Goal: Task Accomplishment & Management: Manage account settings

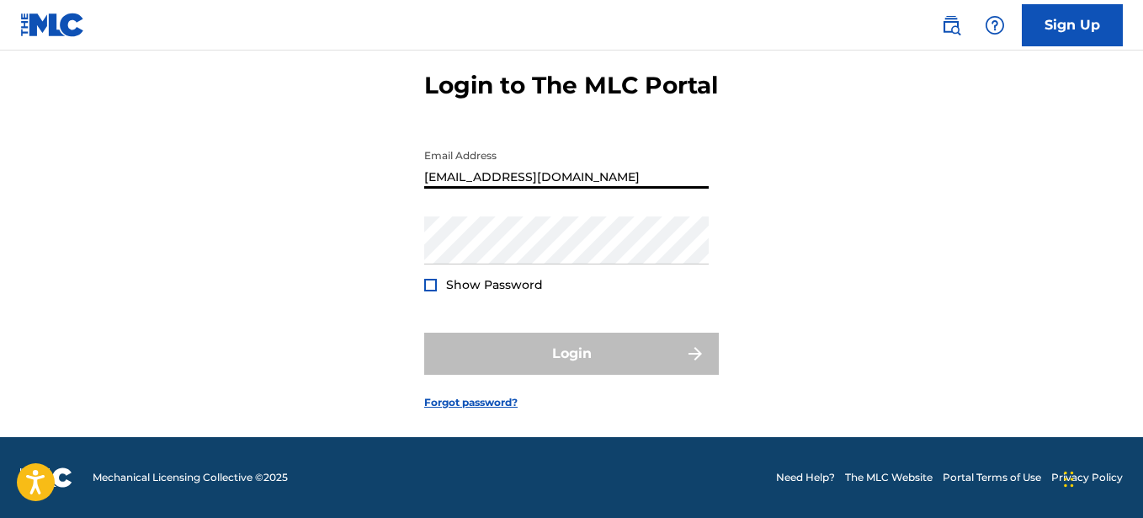
type input "[EMAIL_ADDRESS][DOMAIN_NAME]"
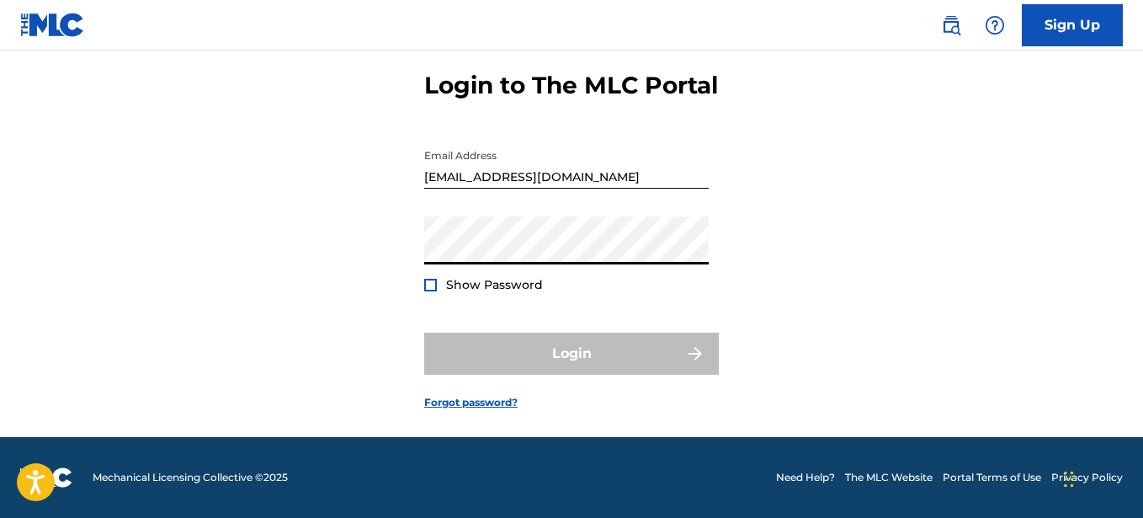
scroll to position [105, 0]
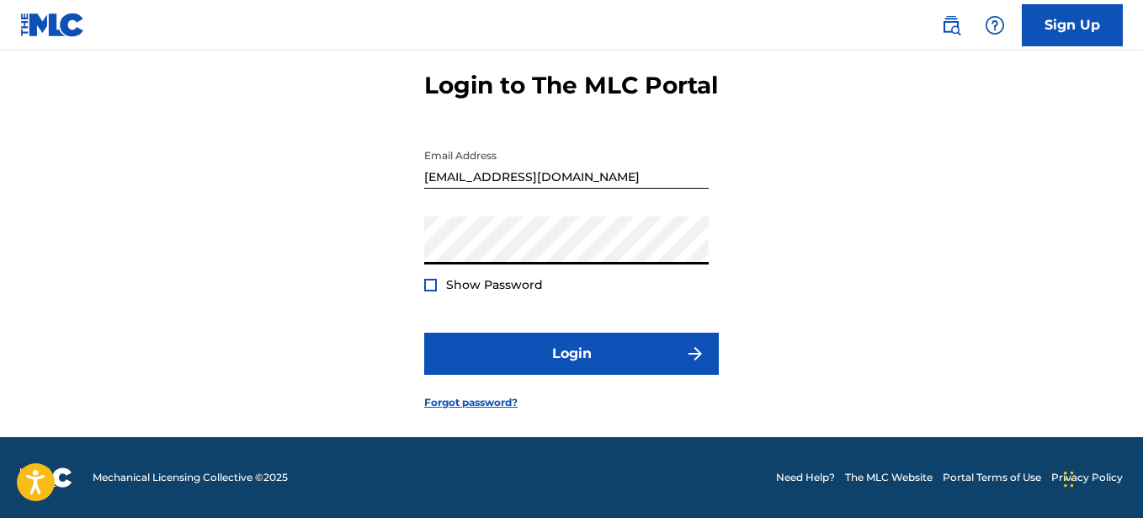
click at [424, 333] on button "Login" at bounding box center [571, 354] width 295 height 42
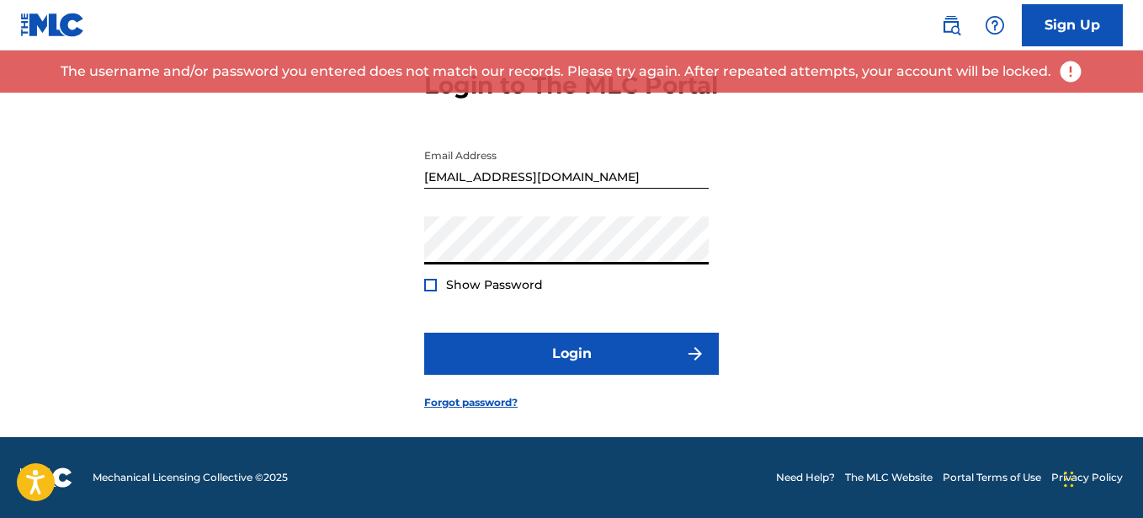
click at [826, 186] on div "Login to The MLC Portal Email Address [EMAIL_ADDRESS][DOMAIN_NAME] Password Sho…" at bounding box center [571, 227] width 1143 height 420
click at [509, 398] on link "Forgot password?" at bounding box center [470, 402] width 93 height 15
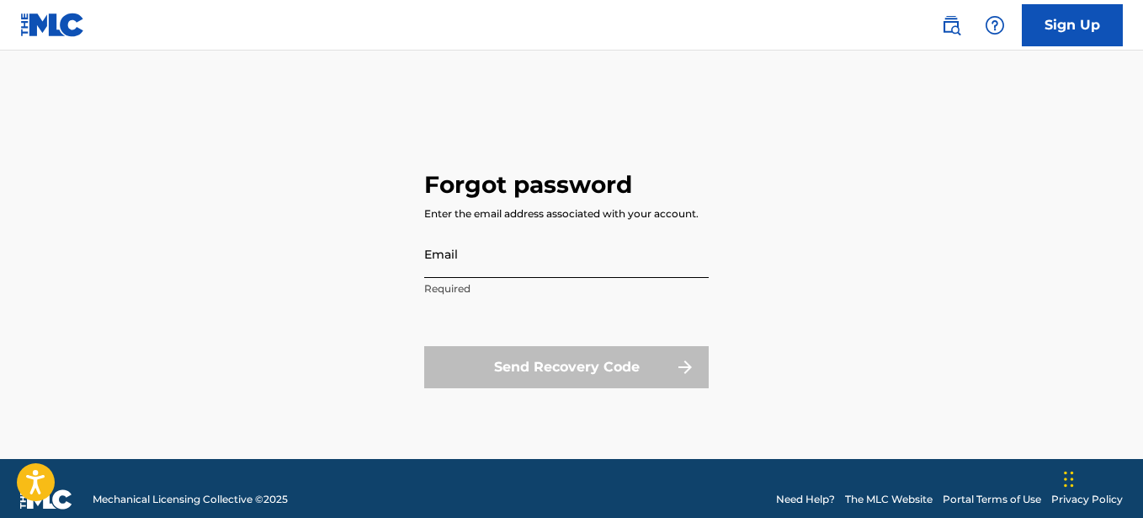
click at [519, 276] on input "Email" at bounding box center [566, 254] width 285 height 48
type input "[EMAIL_ADDRESS][DOMAIN_NAME]"
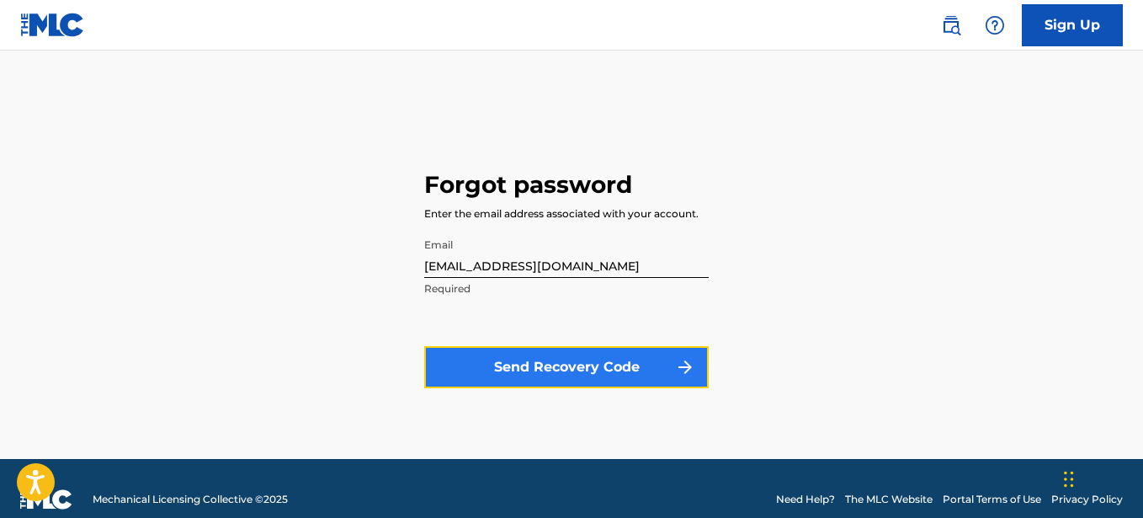
click at [557, 370] on button "Send Recovery Code" at bounding box center [566, 367] width 285 height 42
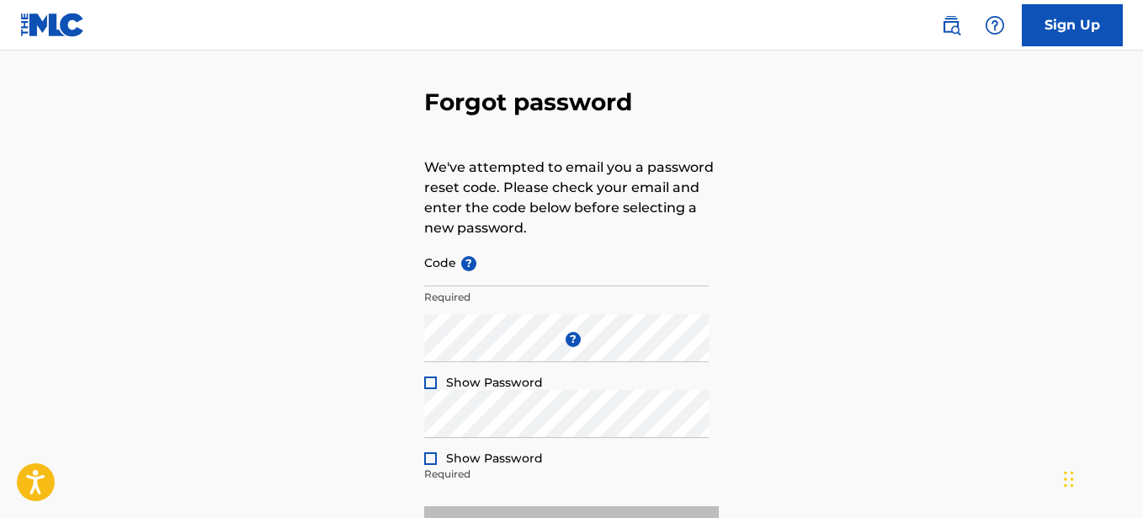
scroll to position [86, 0]
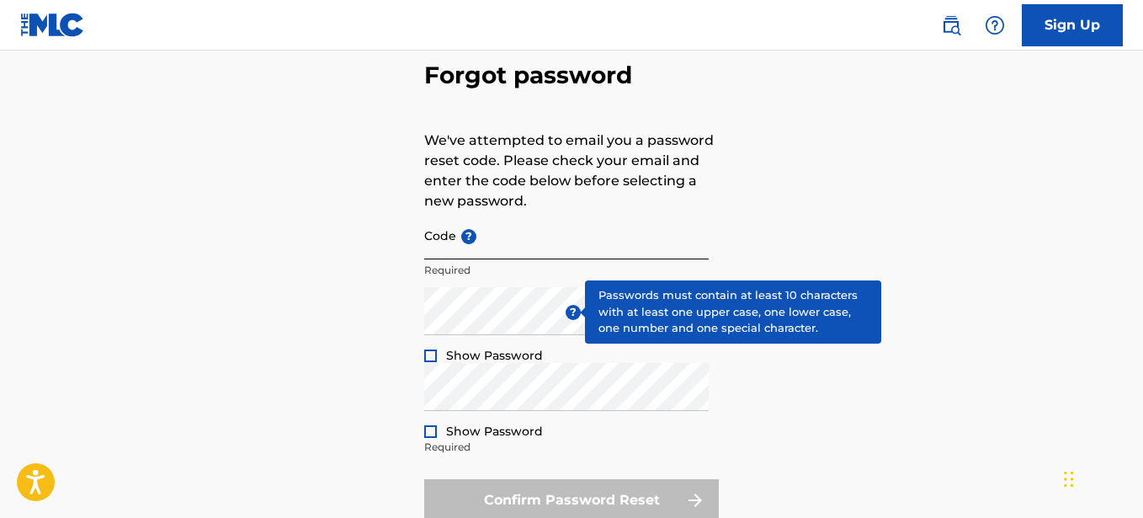
click at [518, 252] on input "Code ?" at bounding box center [566, 235] width 285 height 48
paste input "FP_81313bba9e29df3cba36adb2bd9b"
type input "FP_81313bba9e29df3cba36adb2bd9b"
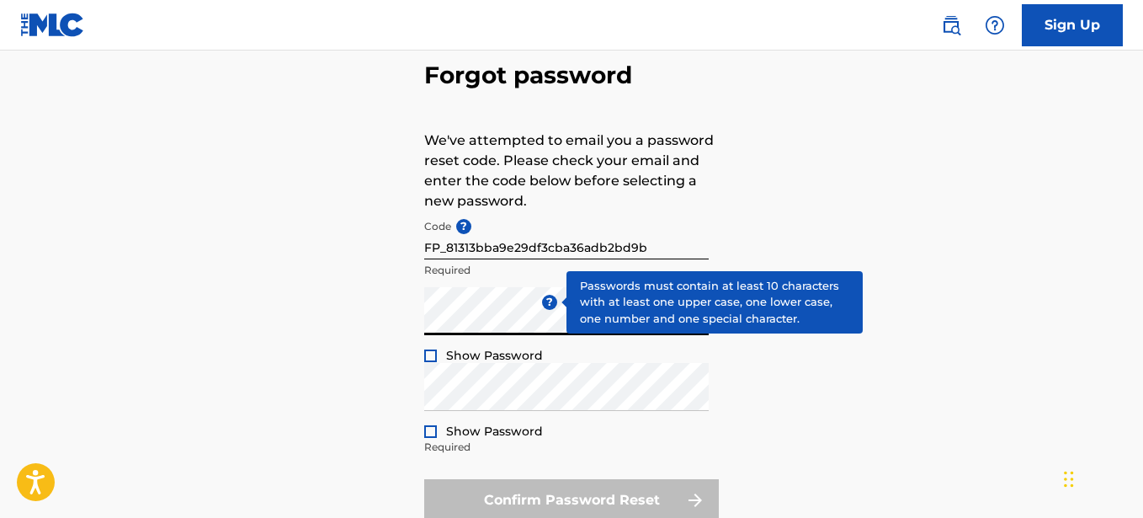
click at [428, 360] on div at bounding box center [430, 355] width 13 height 13
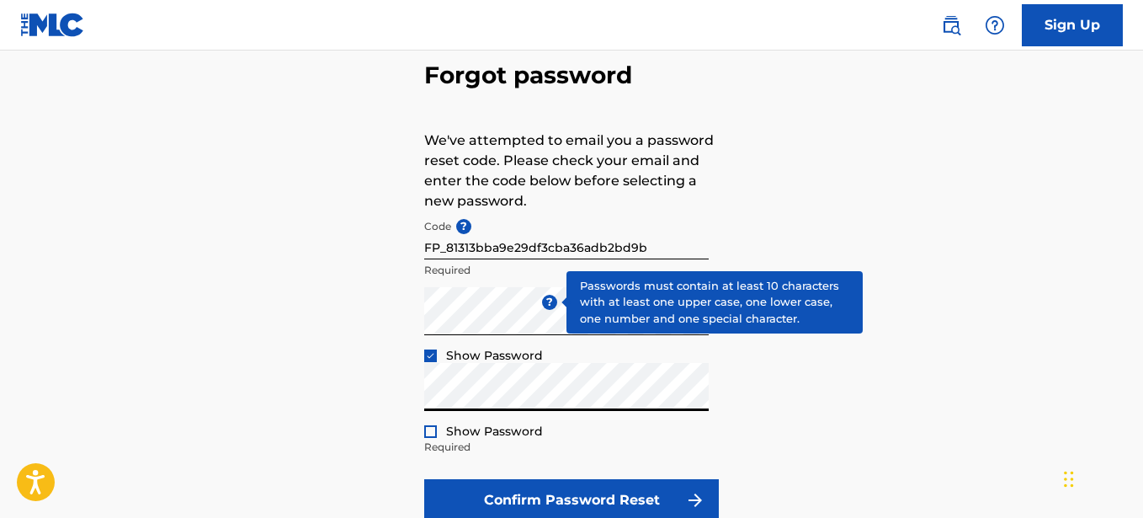
scroll to position [217, 0]
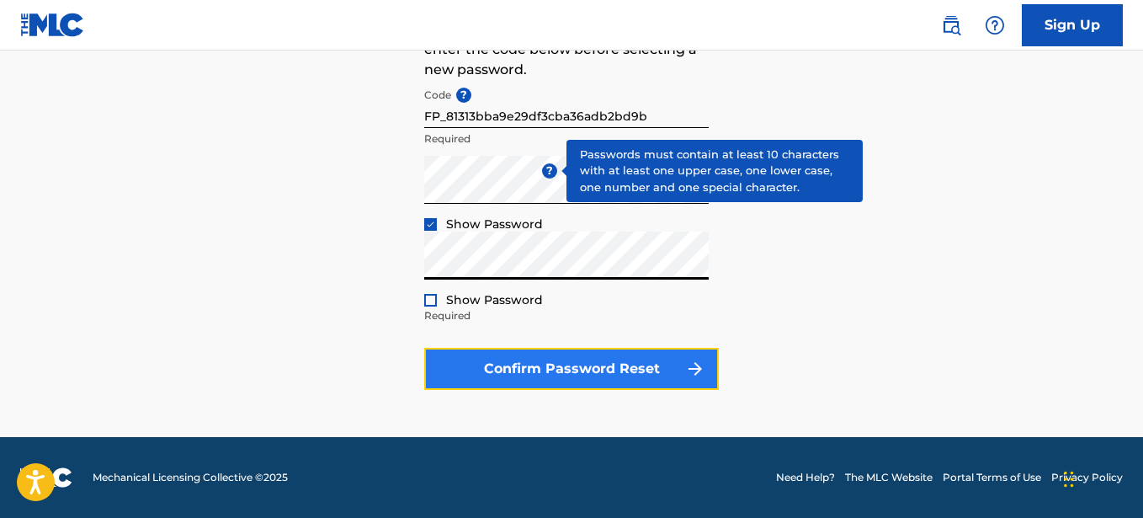
click at [627, 372] on button "Confirm Password Reset" at bounding box center [571, 369] width 295 height 42
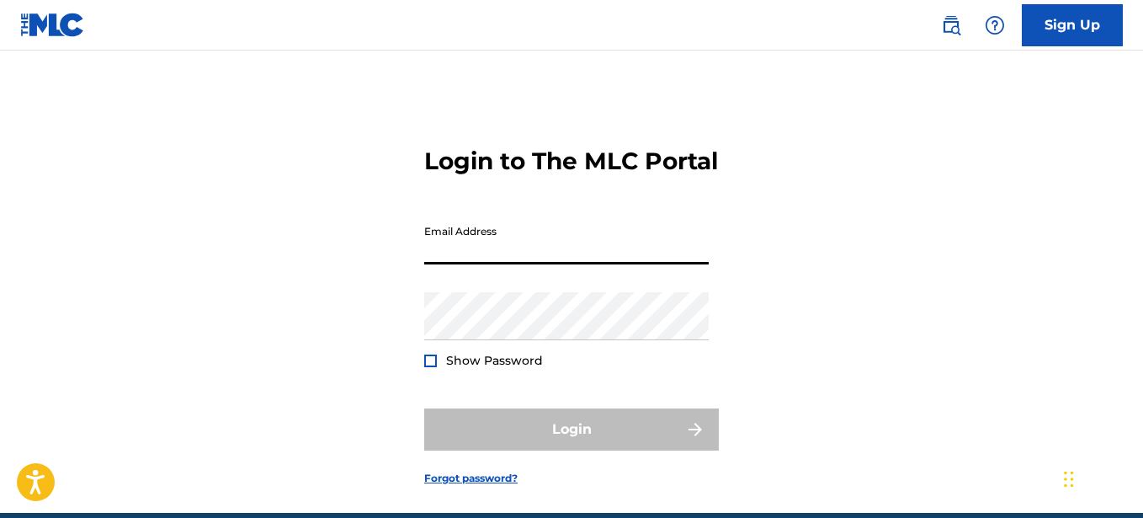
click at [519, 264] on input "Email Address" at bounding box center [566, 240] width 285 height 48
type input "[EMAIL_ADDRESS][DOMAIN_NAME]"
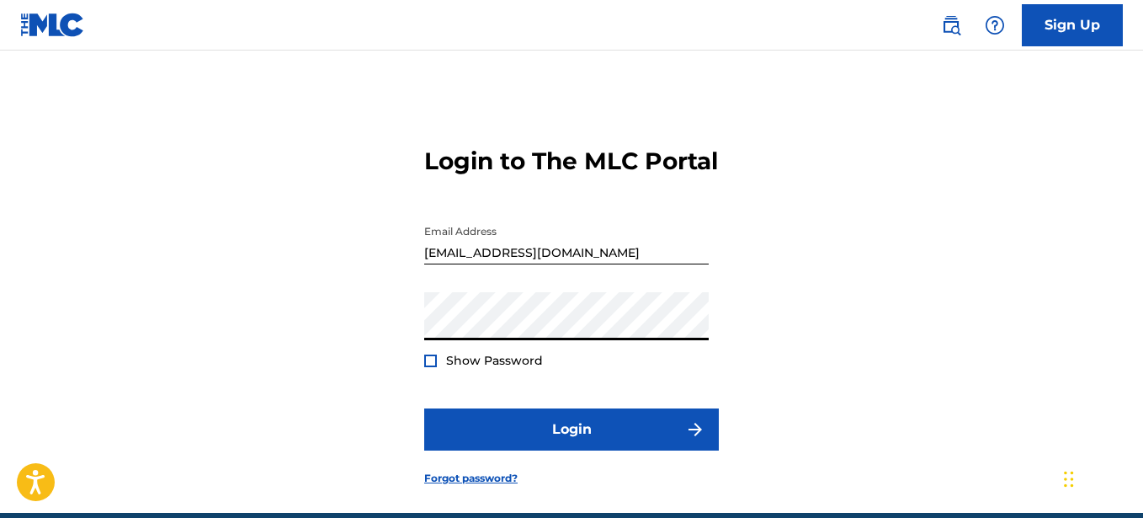
click at [424, 408] on button "Login" at bounding box center [571, 429] width 295 height 42
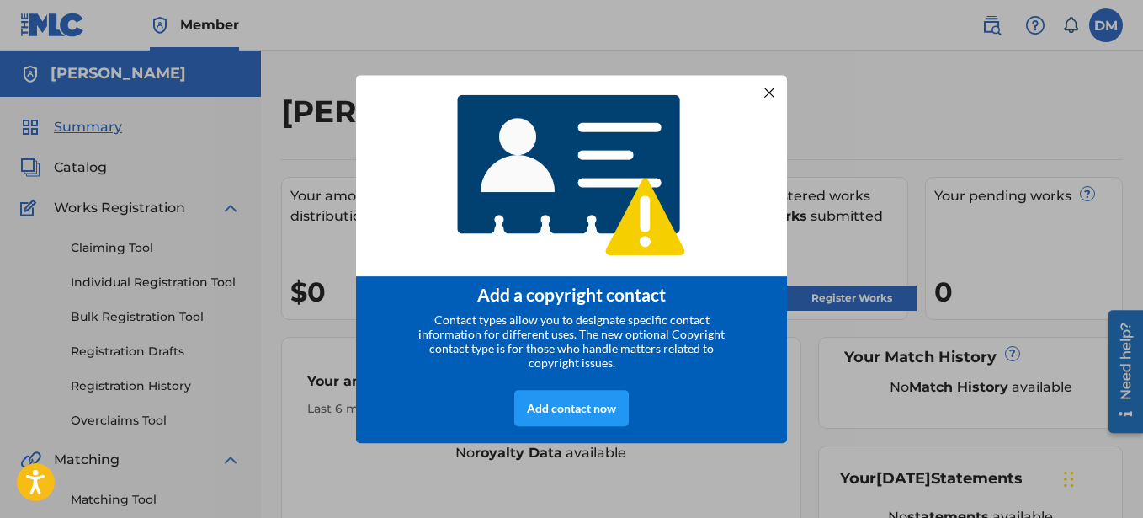
click at [766, 88] on div at bounding box center [770, 92] width 22 height 22
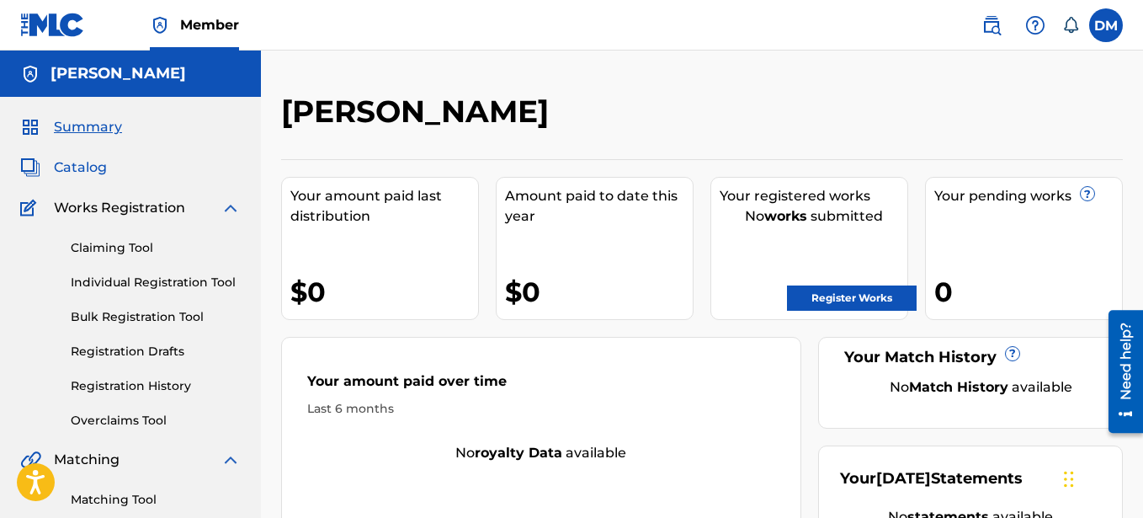
click at [93, 165] on span "Catalog" at bounding box center [80, 167] width 53 height 20
